Goal: Task Accomplishment & Management: Manage account settings

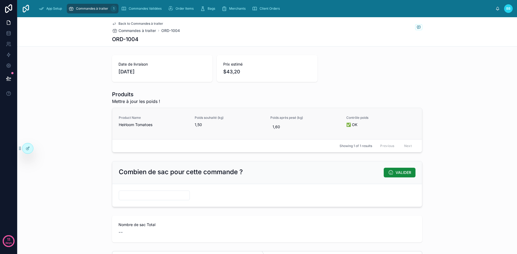
click at [239, 128] on div "Poids souhaité (kg) 1,50" at bounding box center [229, 124] width 69 height 16
click at [282, 118] on span "Poids après pesé (kg)" at bounding box center [304, 118] width 69 height 4
click at [281, 125] on span "1,60" at bounding box center [305, 126] width 65 height 5
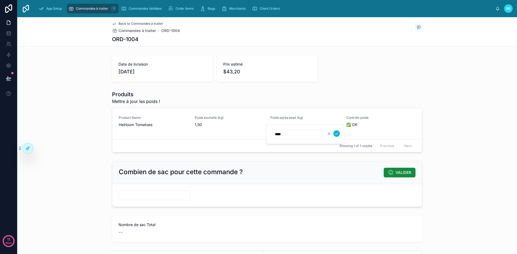
click at [329, 133] on icon "button" at bounding box center [329, 134] width 4 height 4
click at [135, 194] on input "text" at bounding box center [154, 196] width 71 height 8
click at [135, 194] on input "*" at bounding box center [154, 196] width 71 height 8
type input "*"
click at [8, 23] on icon at bounding box center [8, 22] width 5 height 5
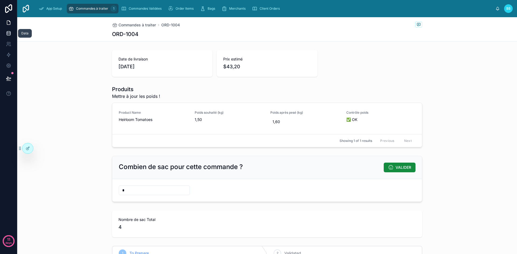
click at [8, 35] on icon at bounding box center [9, 34] width 4 height 2
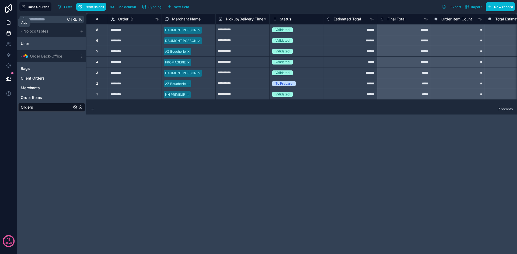
click at [7, 23] on icon at bounding box center [8, 22] width 5 height 5
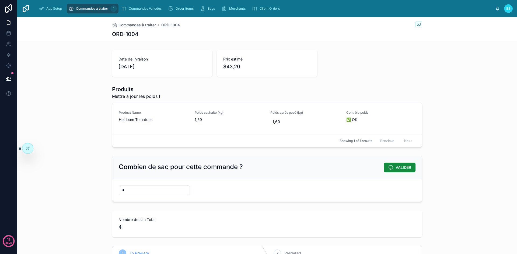
click at [87, 7] on span "Commandes à traiter" at bounding box center [92, 8] width 32 height 4
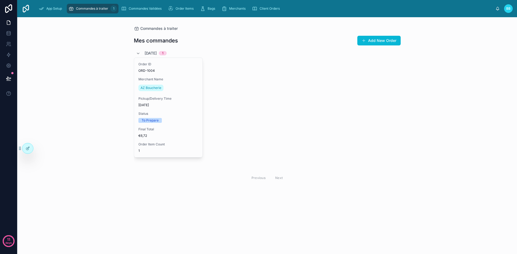
click at [87, 7] on span "Commandes à traiter" at bounding box center [92, 8] width 32 height 4
click at [27, 149] on icon at bounding box center [28, 148] width 4 height 4
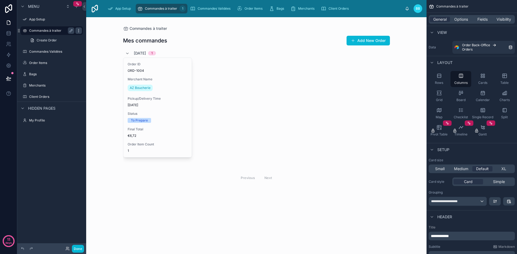
click at [79, 31] on icon "scrollable content" at bounding box center [78, 31] width 4 height 4
click at [215, 116] on div at bounding box center [256, 109] width 275 height 184
click at [215, 7] on span "Commandes Validées" at bounding box center [214, 8] width 33 height 4
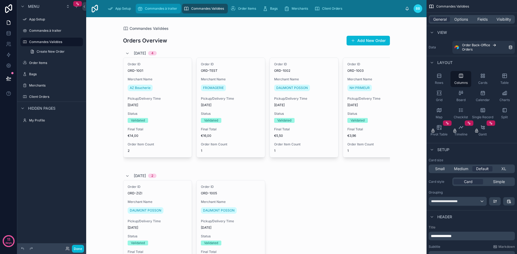
click at [161, 12] on div "Commandes à traiter 1" at bounding box center [158, 8] width 42 height 9
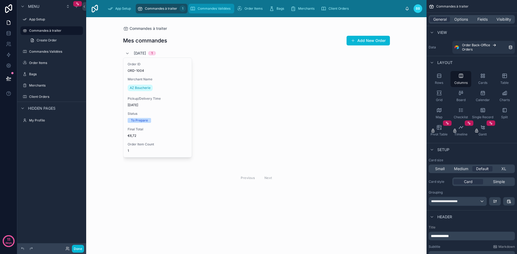
click at [197, 7] on div "Commandes Validées" at bounding box center [211, 8] width 43 height 9
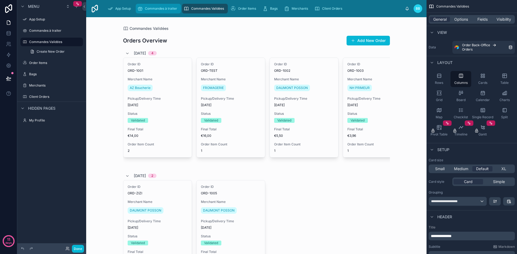
click at [155, 12] on div "Commandes à traiter 1" at bounding box center [158, 8] width 42 height 9
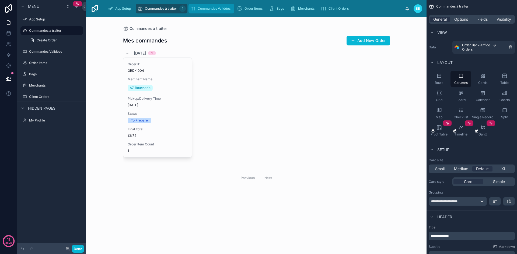
click at [211, 5] on div "Commandes Validées" at bounding box center [211, 8] width 43 height 9
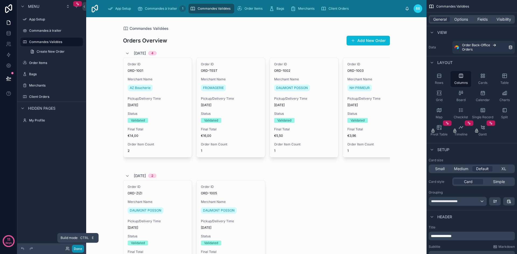
click at [78, 251] on button "Done" at bounding box center [78, 249] width 12 height 8
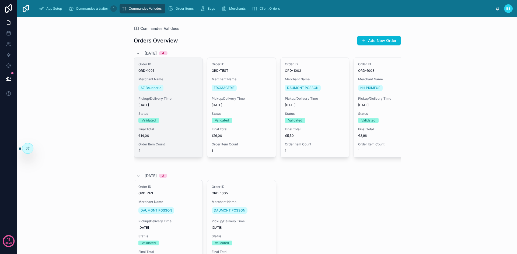
click at [180, 103] on div "Pickup/Delivery Time [DATE]" at bounding box center [168, 102] width 60 height 11
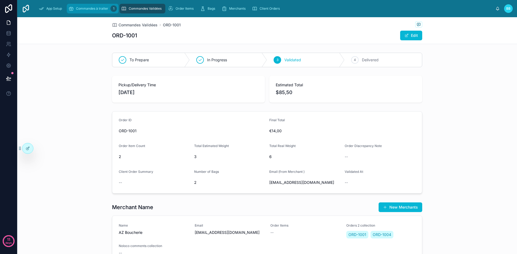
click at [85, 6] on div "Commandes à traiter 1" at bounding box center [92, 8] width 48 height 9
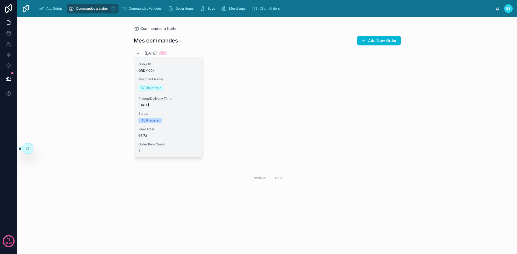
click at [178, 97] on span "Pickup/Delivery Time" at bounding box center [168, 99] width 60 height 4
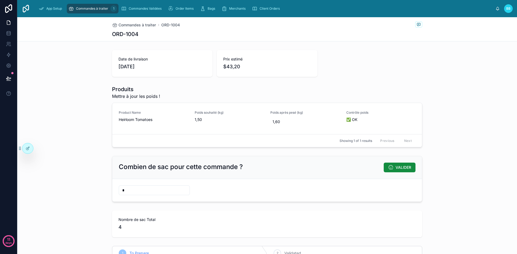
scroll to position [43, 0]
